Goal: Ask a question: Seek information or help from site administrators or community

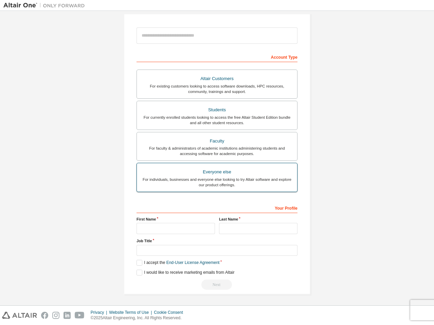
scroll to position [72, 0]
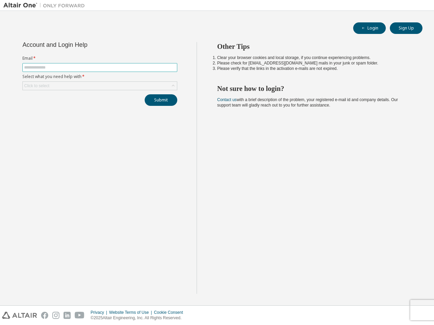
click at [50, 71] on span at bounding box center [99, 67] width 155 height 9
click at [52, 68] on input "text" at bounding box center [99, 67] width 151 height 5
click at [47, 107] on div "Account and Login Help Email * Select what you need help with * Click to select…" at bounding box center [99, 168] width 193 height 252
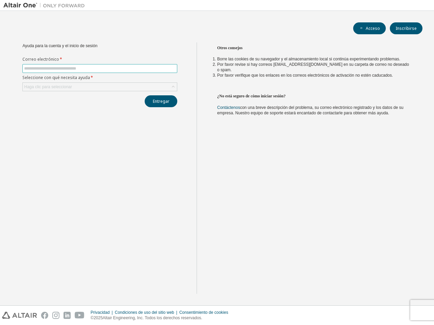
click at [81, 68] on input "text" at bounding box center [99, 68] width 151 height 5
click at [46, 67] on input "text" at bounding box center [99, 68] width 151 height 5
type input "**********"
click at [87, 82] on div "Haga clic para seleccionar" at bounding box center [99, 86] width 155 height 9
click at [91, 86] on div "Haga clic para seleccionar" at bounding box center [100, 87] width 154 height 8
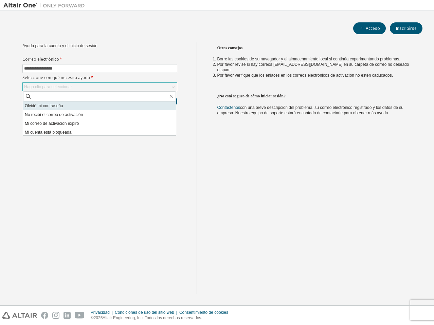
click at [60, 108] on font "Olvidé mi contraseña" at bounding box center [44, 105] width 38 height 5
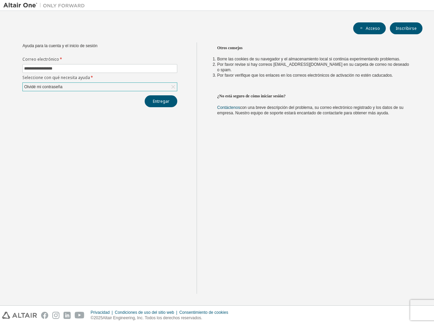
click at [122, 84] on div "Olvidé mi contraseña" at bounding box center [100, 87] width 154 height 8
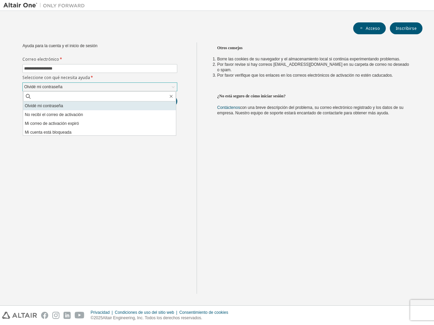
click at [65, 104] on li "Olvidé mi contraseña" at bounding box center [99, 105] width 153 height 9
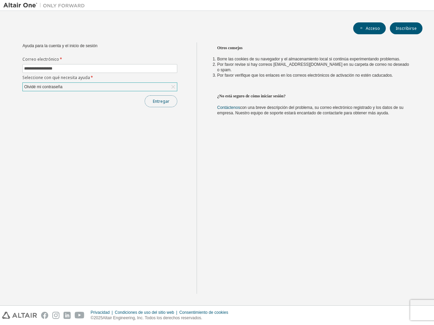
click at [168, 105] on button "Entregar" at bounding box center [161, 101] width 33 height 12
click at [77, 70] on input "text" at bounding box center [99, 68] width 151 height 5
type input "**********"
click at [63, 85] on font "Haga clic para seleccionar" at bounding box center [48, 86] width 48 height 5
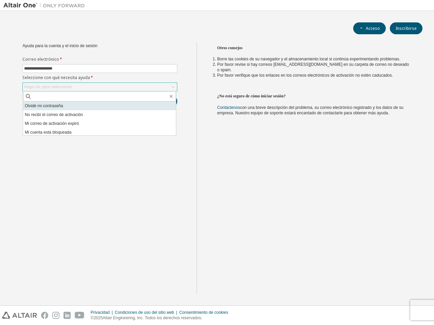
click at [57, 103] on font "Olvidé mi contraseña" at bounding box center [44, 105] width 38 height 5
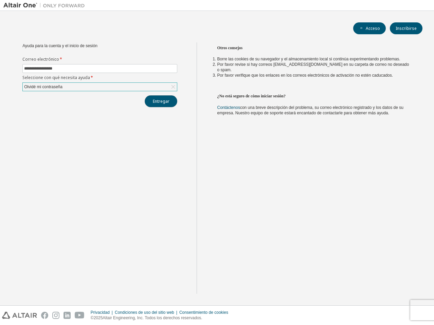
click at [168, 103] on font "Entregar" at bounding box center [161, 101] width 17 height 6
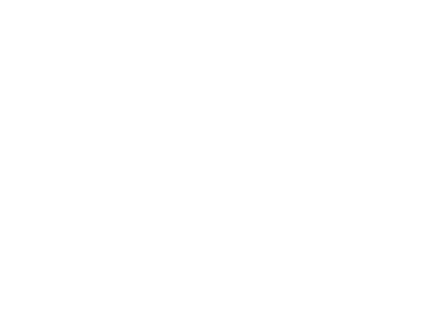
click at [127, 86] on div at bounding box center [217, 162] width 434 height 325
drag, startPoint x: 127, startPoint y: 86, endPoint x: 103, endPoint y: 78, distance: 24.5
click at [127, 85] on div at bounding box center [217, 162] width 434 height 325
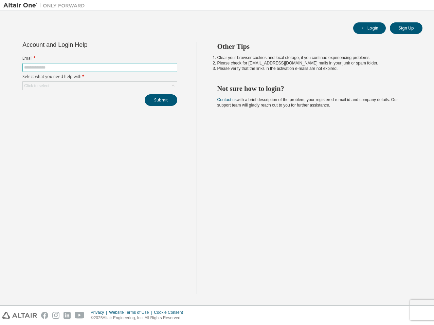
click at [83, 66] on input "text" at bounding box center [99, 67] width 151 height 5
type input "**********"
click at [80, 85] on div "Click to select" at bounding box center [100, 86] width 154 height 8
drag, startPoint x: 109, startPoint y: 157, endPoint x: 106, endPoint y: 86, distance: 71.7
click at [105, 86] on div "Click to select" at bounding box center [100, 86] width 154 height 8
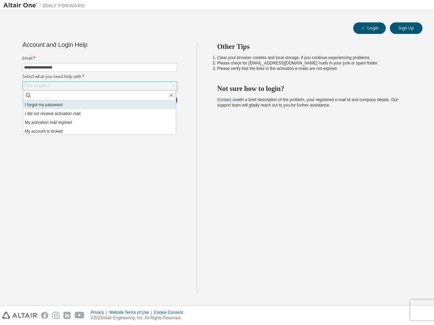
click at [75, 103] on li "I forgot my password" at bounding box center [99, 104] width 153 height 9
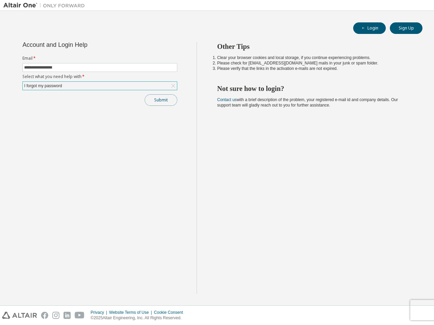
click at [156, 102] on button "Submit" at bounding box center [161, 100] width 33 height 12
click at [397, 306] on link "Altair support" at bounding box center [388, 307] width 27 height 6
click at [166, 83] on div "I forgot my password" at bounding box center [100, 86] width 154 height 8
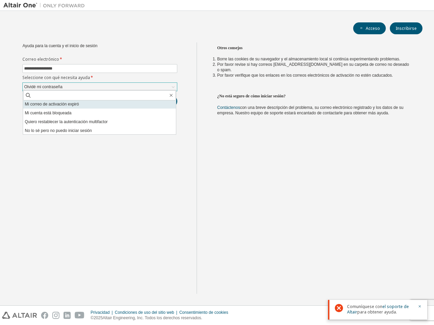
scroll to position [19, 0]
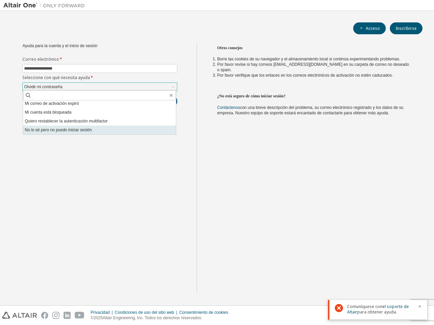
click at [105, 127] on li "No lo sé pero no puedo iniciar sesión" at bounding box center [99, 130] width 153 height 9
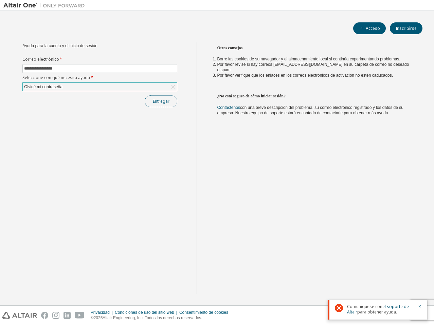
click at [170, 100] on button "Entregar" at bounding box center [161, 101] width 33 height 12
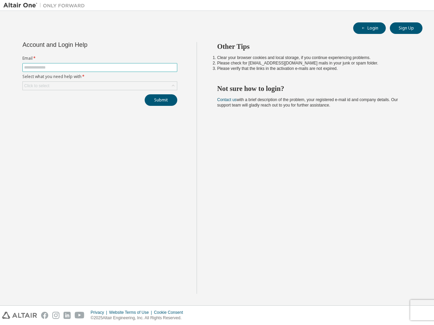
click at [102, 63] on span at bounding box center [99, 67] width 155 height 9
click at [98, 67] on input "text" at bounding box center [99, 67] width 151 height 5
type input "**********"
click at [100, 83] on div "Click to select" at bounding box center [100, 86] width 154 height 8
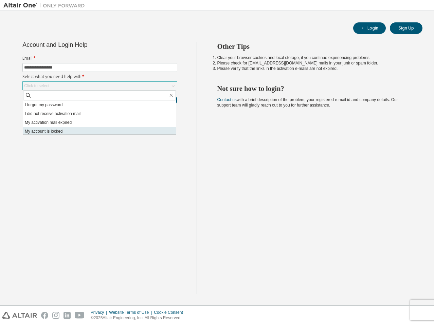
click at [78, 132] on li "My account is locked" at bounding box center [99, 131] width 153 height 9
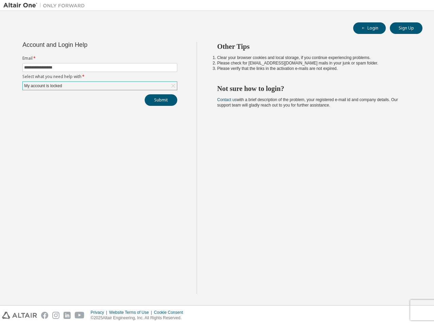
click at [92, 89] on div "My account is locked" at bounding box center [100, 86] width 154 height 8
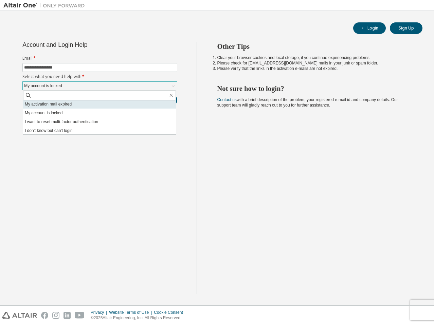
scroll to position [19, 0]
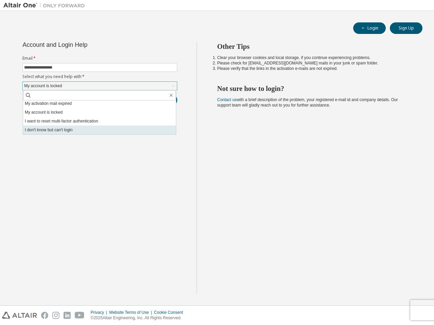
click at [70, 127] on li "I don't know but can't login" at bounding box center [99, 130] width 153 height 9
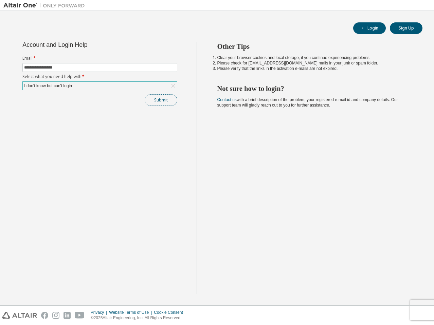
click at [165, 99] on button "Submit" at bounding box center [161, 100] width 33 height 12
click at [385, 306] on link "Altair support" at bounding box center [388, 307] width 27 height 6
